Goal: Task Accomplishment & Management: Manage account settings

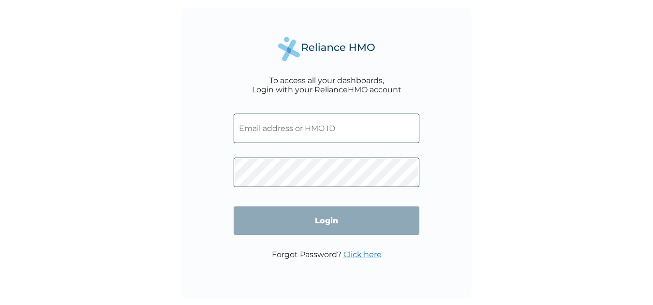
type input "GMT/10192/A"
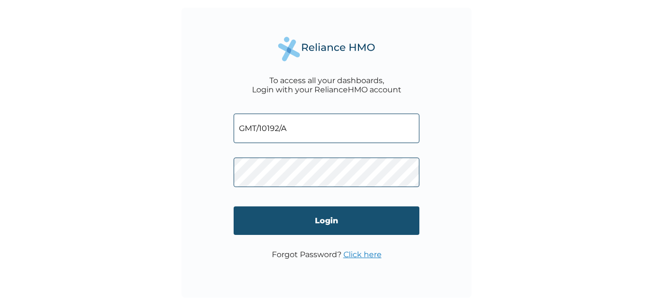
click at [330, 222] on input "Login" at bounding box center [327, 221] width 186 height 29
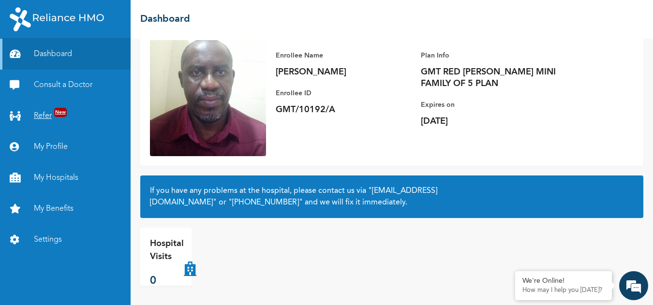
click at [46, 111] on link "Refer New" at bounding box center [65, 116] width 131 height 31
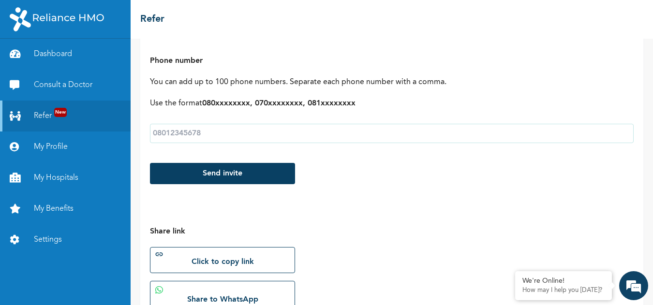
scroll to position [145, 0]
